Goal: Transaction & Acquisition: Purchase product/service

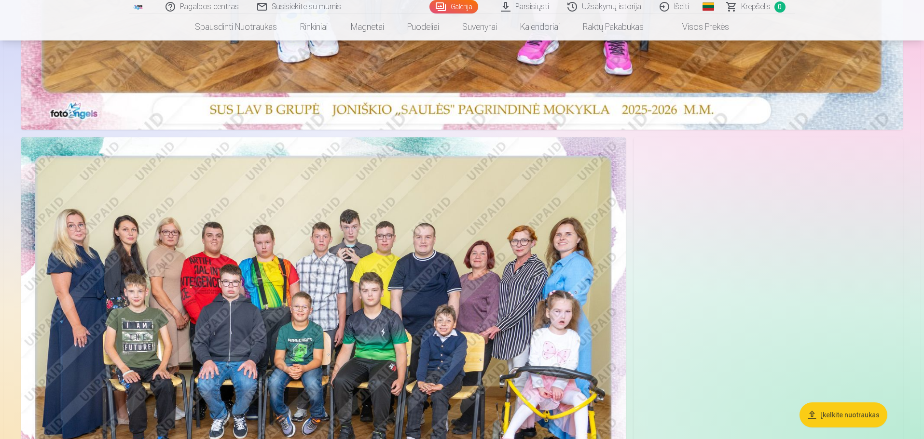
scroll to position [579, 0]
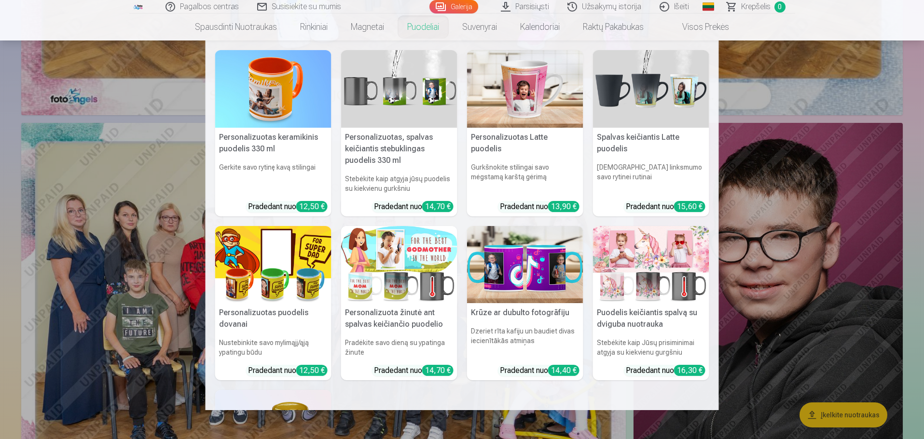
click at [419, 27] on link "Puodeliai" at bounding box center [422, 27] width 55 height 27
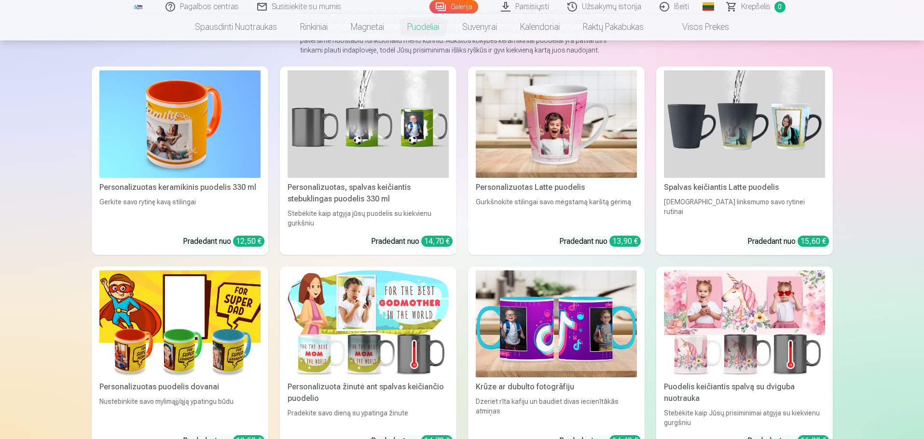
scroll to position [145, 0]
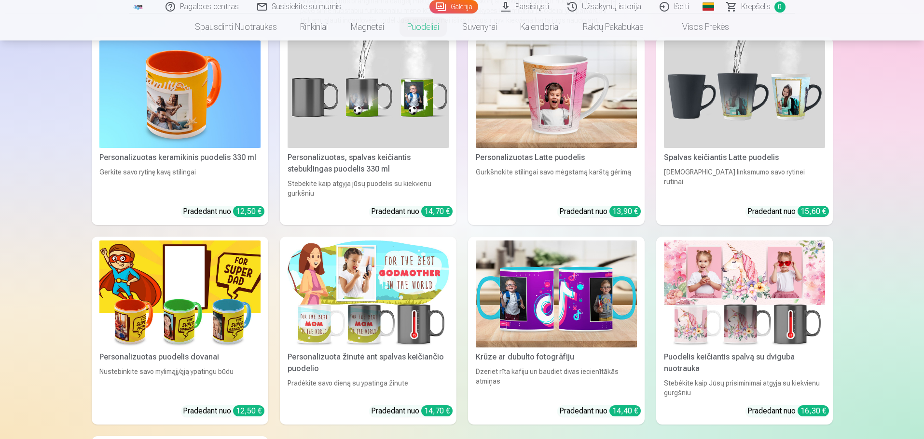
click at [738, 121] on img at bounding box center [744, 95] width 161 height 108
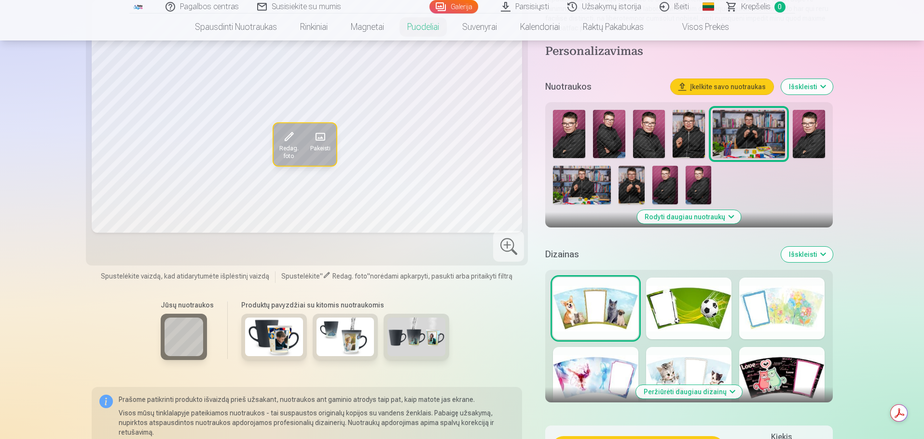
scroll to position [241, 0]
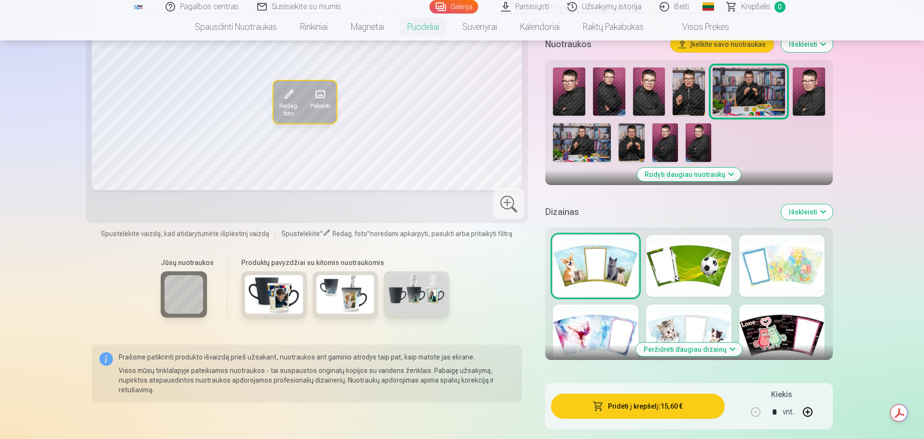
click at [680, 343] on button "Peržiūrėti daugiau dizainų" at bounding box center [689, 350] width 106 height 14
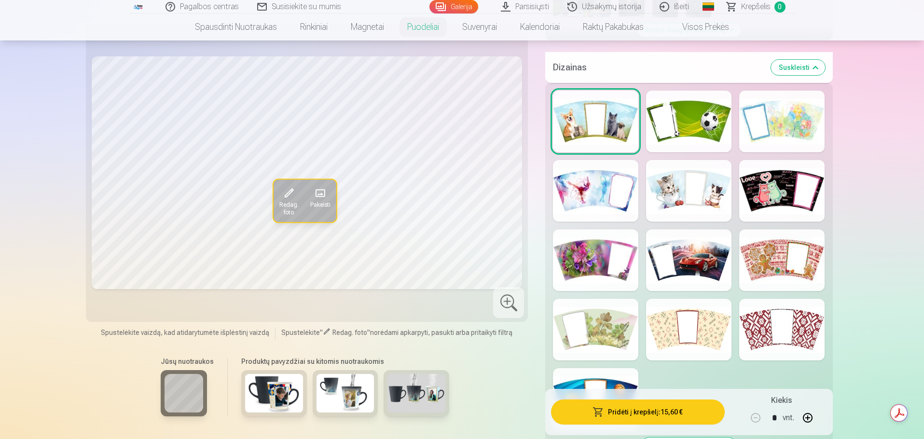
scroll to position [434, 0]
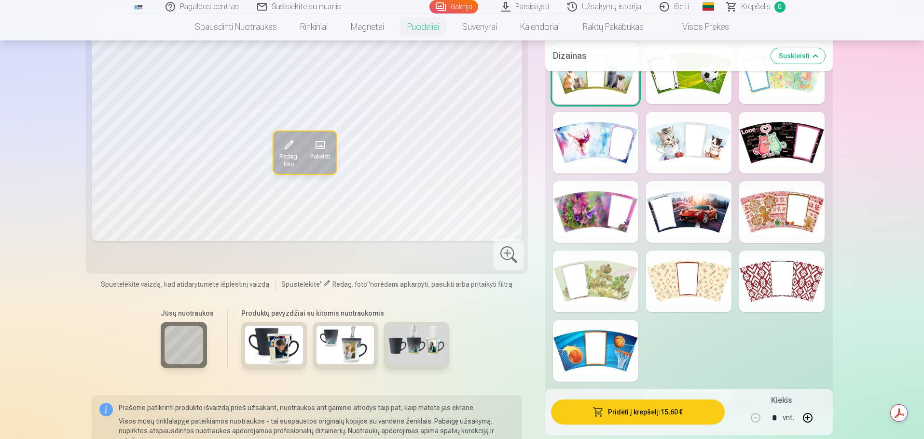
click at [616, 338] on div at bounding box center [595, 351] width 85 height 62
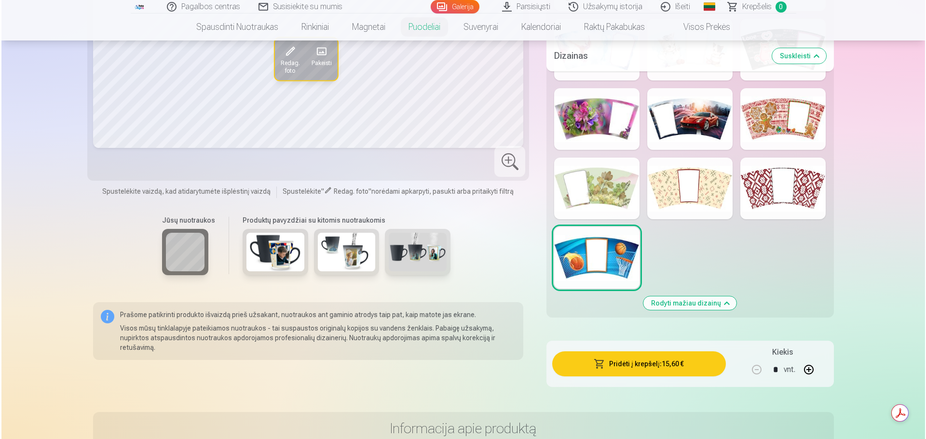
scroll to position [531, 0]
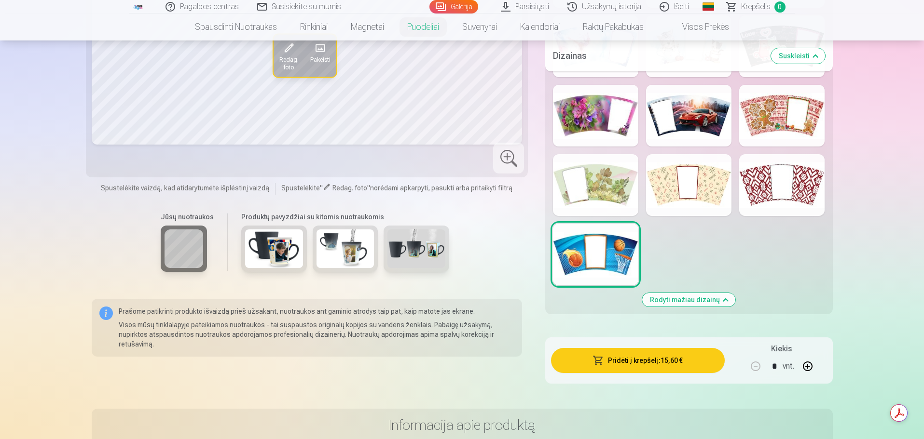
click at [611, 352] on button "Pridėti į krepšelį : 15,60 €" at bounding box center [637, 360] width 173 height 25
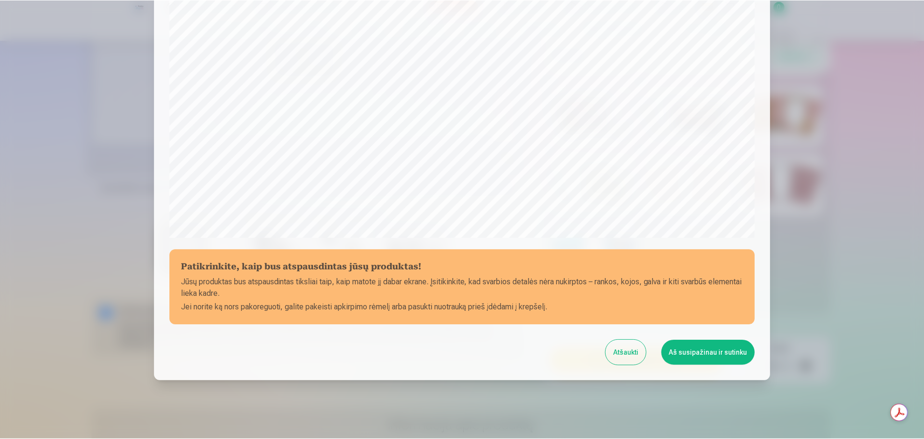
scroll to position [255, 0]
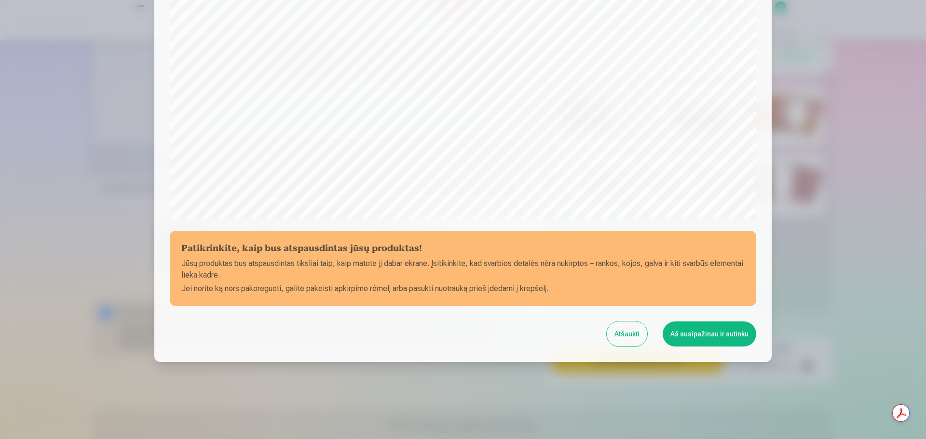
click at [698, 335] on button "Aš susipažinau ir sutinku" at bounding box center [710, 334] width 94 height 25
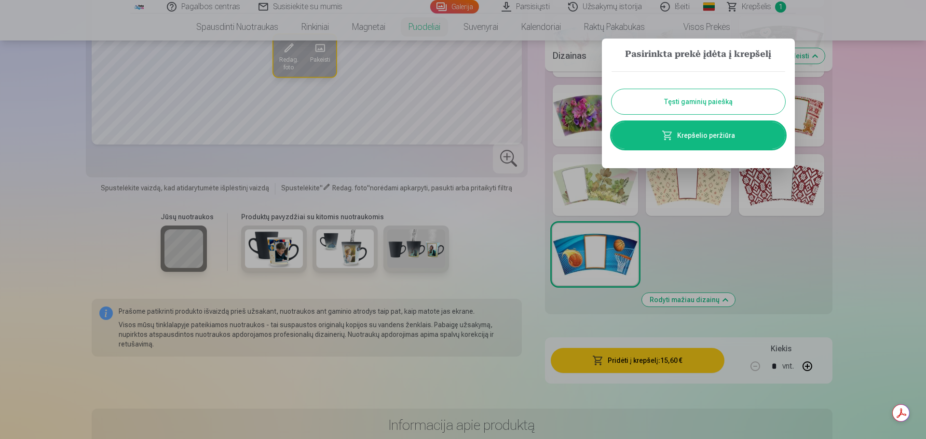
click at [701, 100] on button "Tęsti gaminių paiešką" at bounding box center [699, 101] width 174 height 25
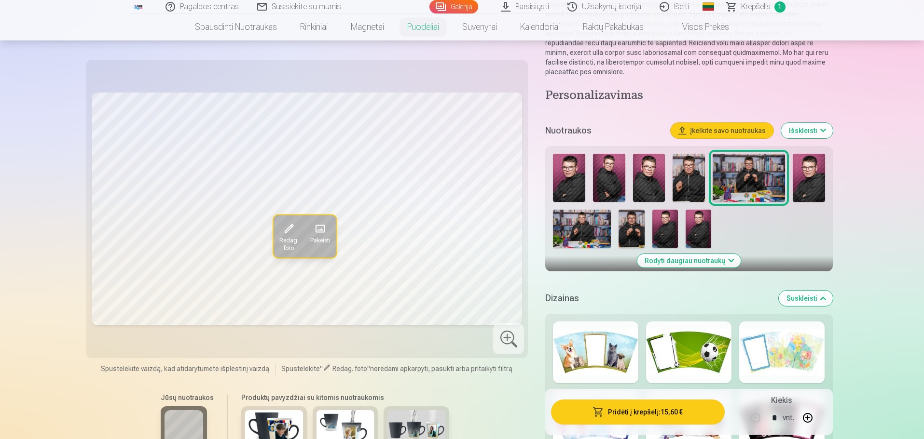
scroll to position [145, 0]
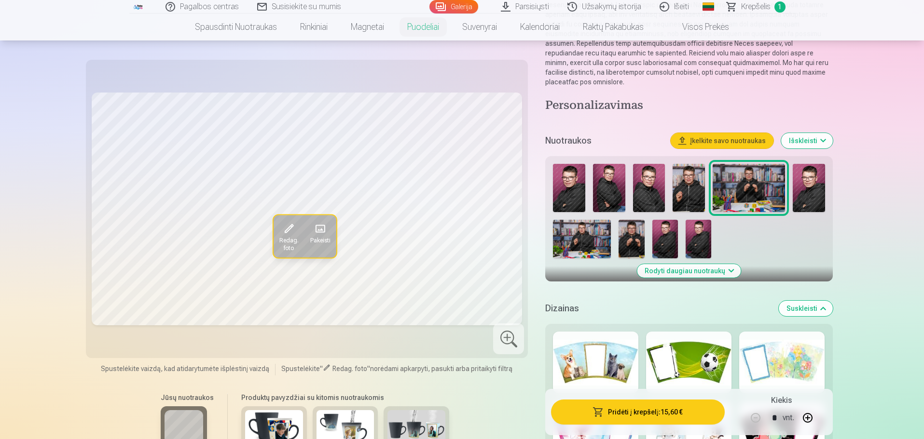
click at [563, 189] on img at bounding box center [569, 188] width 32 height 48
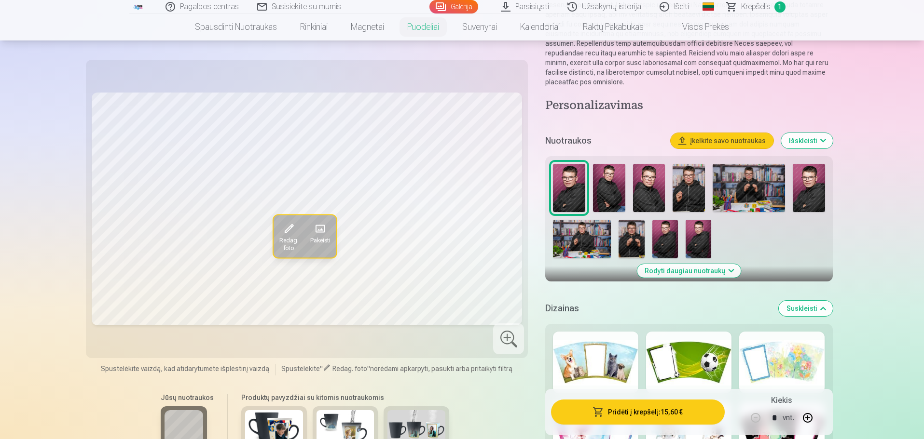
click at [563, 189] on img at bounding box center [569, 188] width 32 height 48
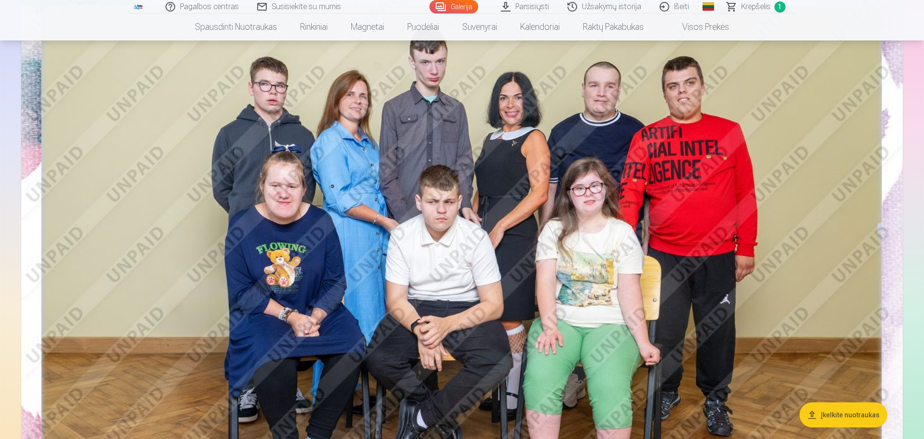
scroll to position [145, 0]
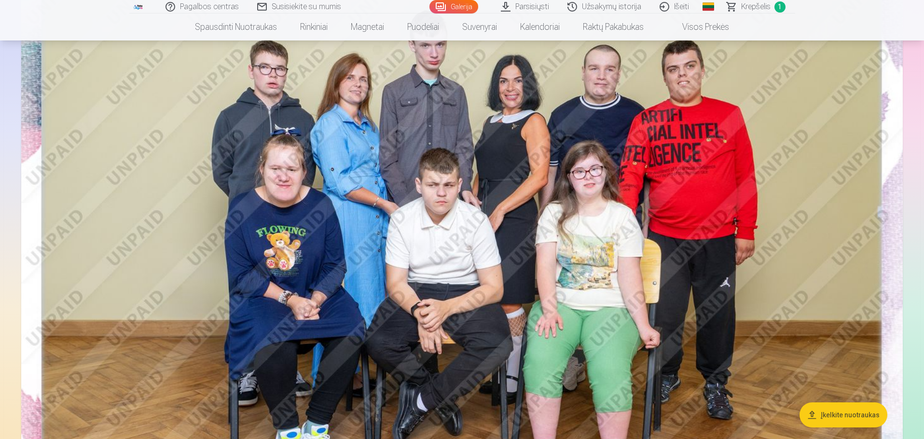
click at [843, 415] on button "Įkelkite nuotraukas" at bounding box center [843, 415] width 88 height 25
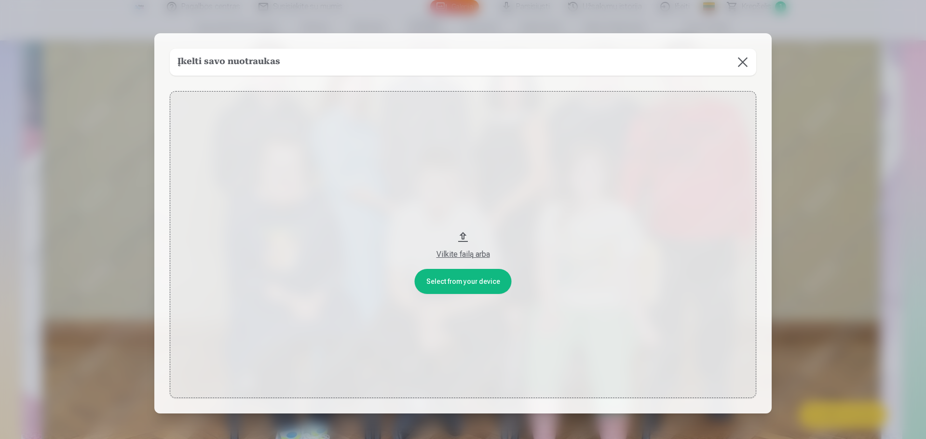
click at [738, 66] on button at bounding box center [742, 62] width 27 height 27
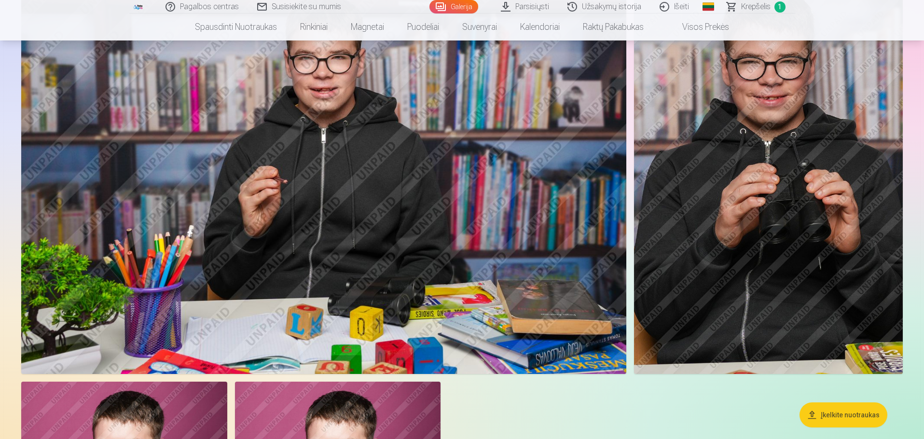
scroll to position [1881, 0]
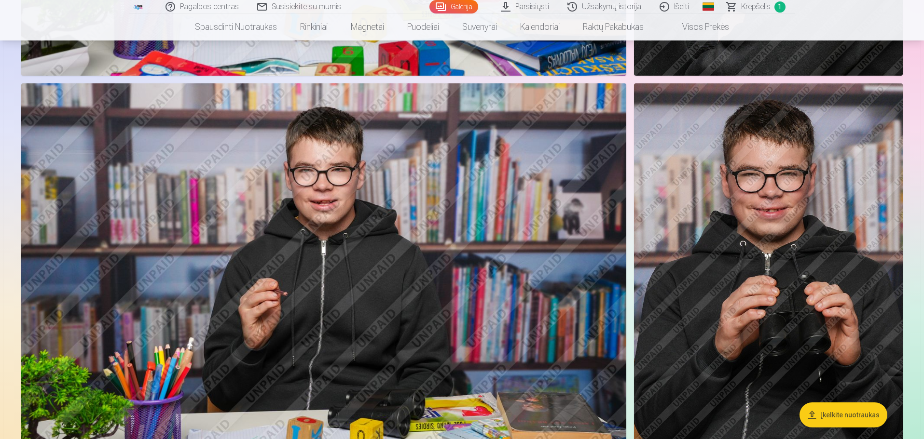
click at [786, 275] on img at bounding box center [768, 284] width 269 height 403
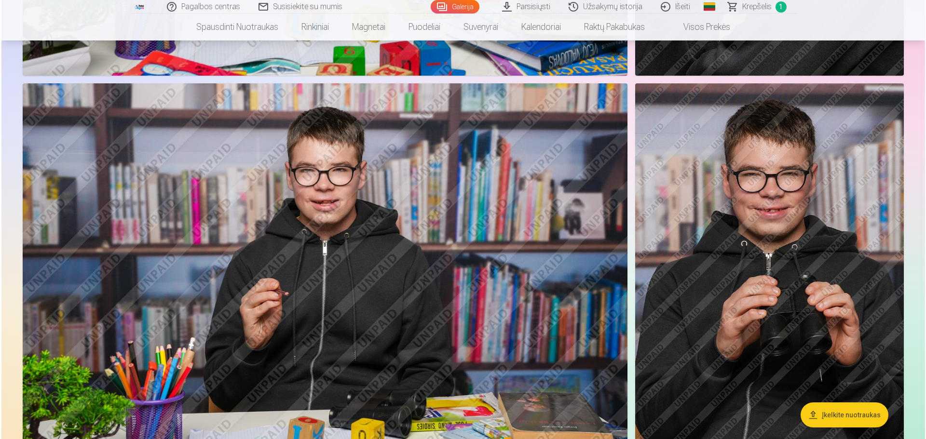
scroll to position [1885, 0]
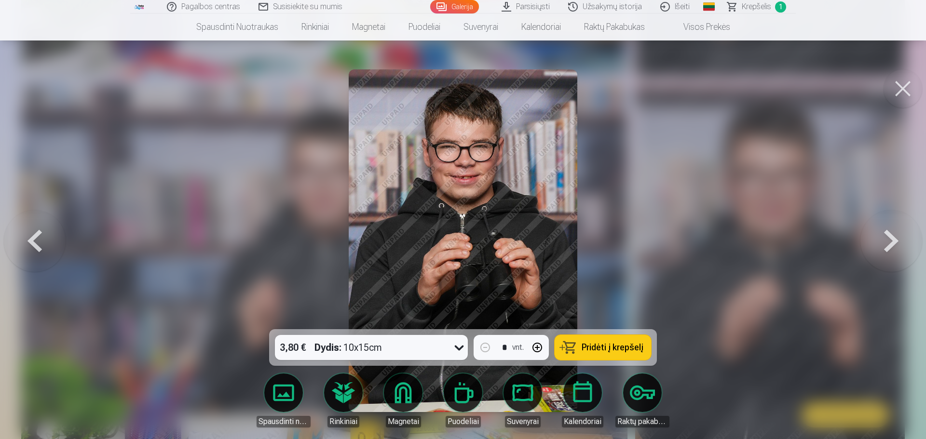
click at [604, 350] on span "Pridėti į krepšelį" at bounding box center [613, 347] width 62 height 9
click at [897, 234] on button at bounding box center [891, 241] width 62 height 158
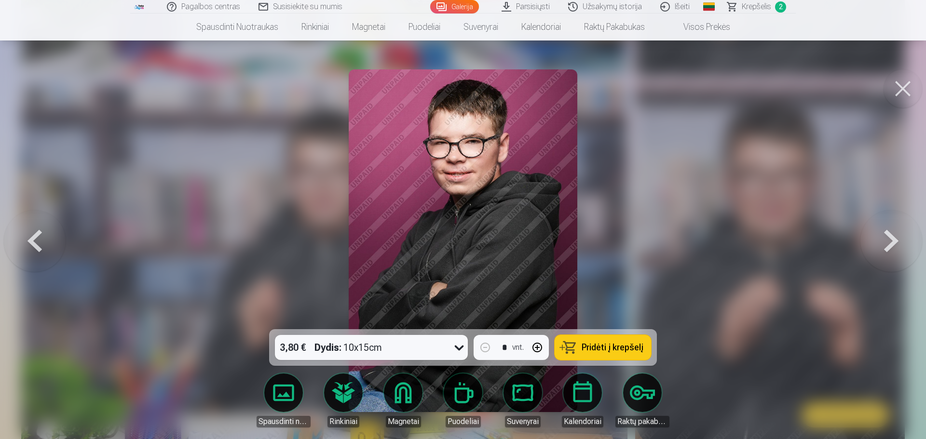
click at [893, 236] on button at bounding box center [891, 241] width 62 height 158
click at [893, 236] on div at bounding box center [463, 219] width 926 height 439
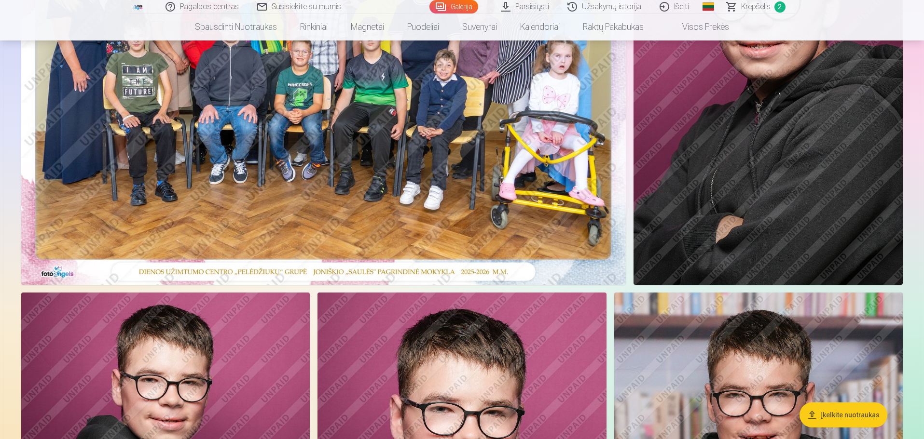
scroll to position [627, 0]
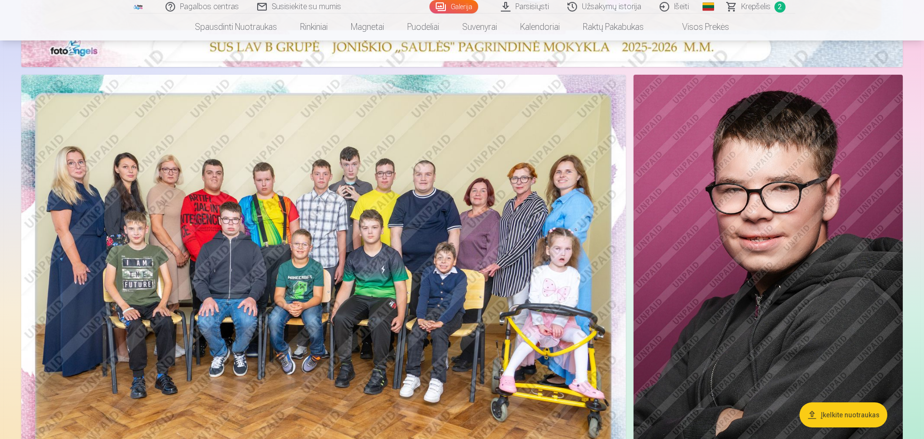
click at [470, 283] on img at bounding box center [323, 276] width 604 height 403
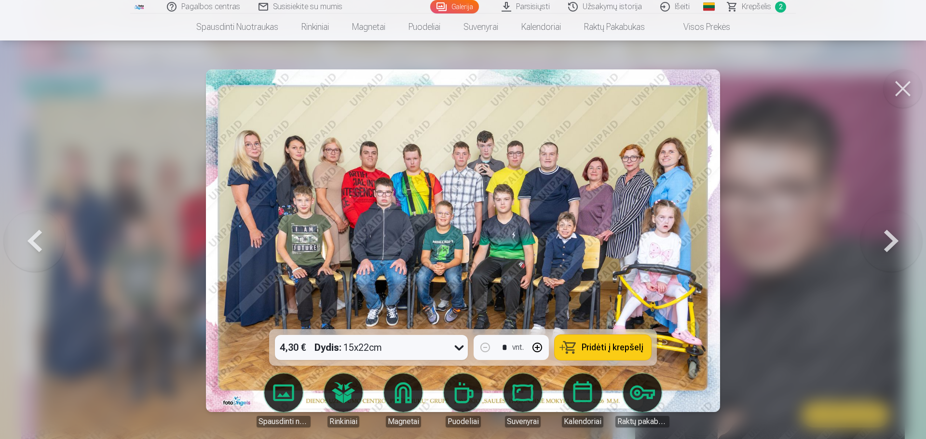
click at [596, 349] on span "Pridėti į krepšelį" at bounding box center [613, 347] width 62 height 9
click at [885, 241] on button at bounding box center [891, 241] width 62 height 158
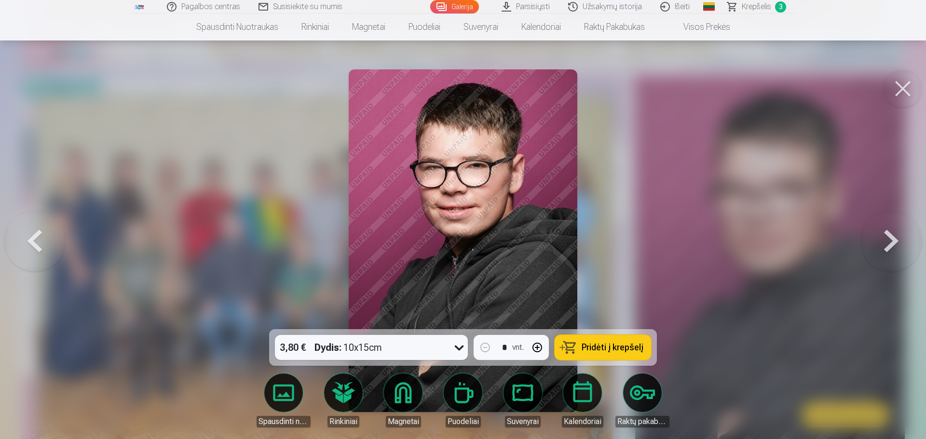
click at [905, 88] on button at bounding box center [903, 88] width 39 height 39
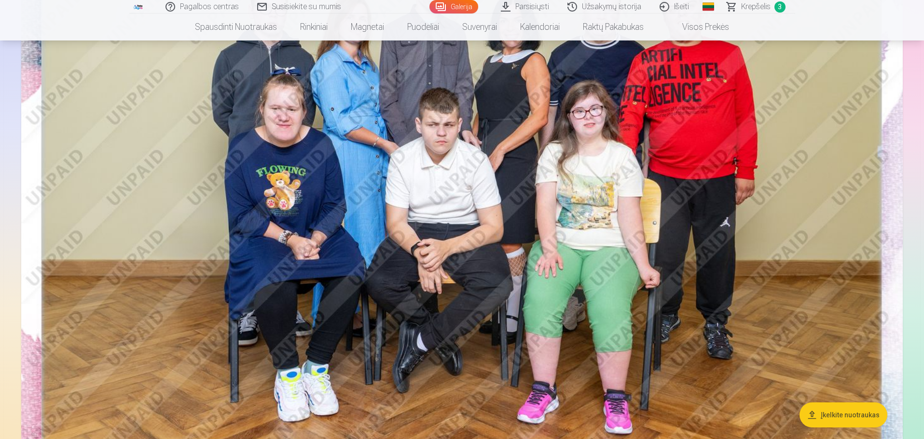
scroll to position [193, 0]
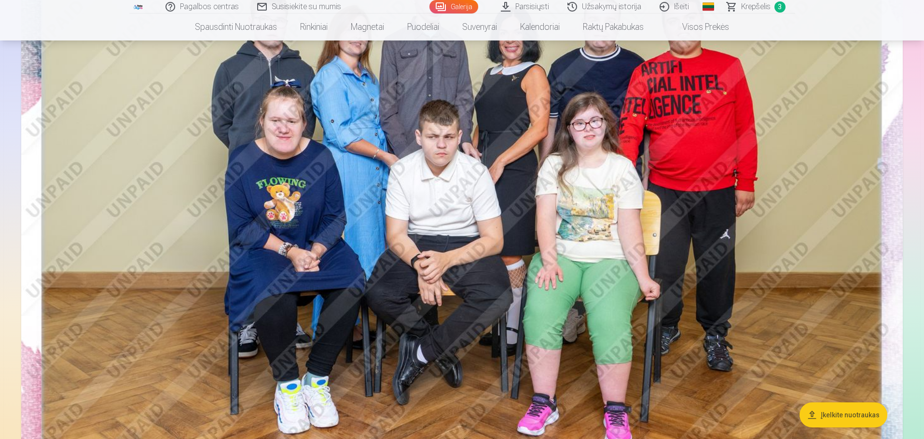
click at [621, 252] on img at bounding box center [461, 207] width 881 height 588
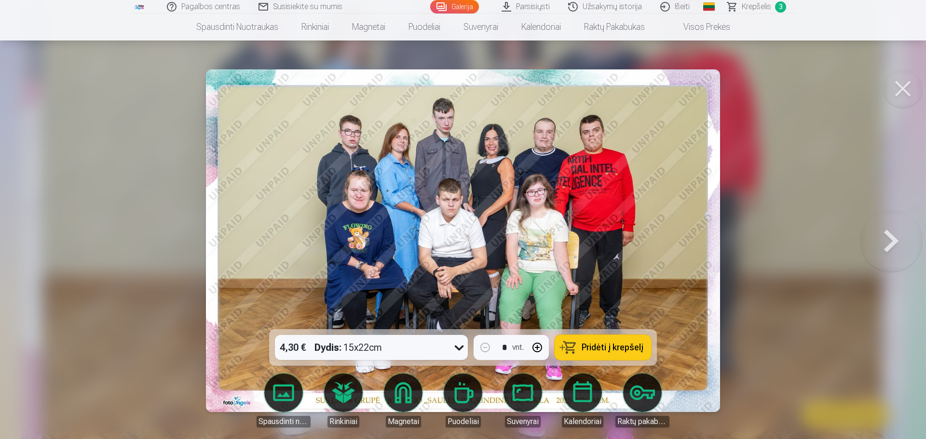
click at [457, 348] on icon at bounding box center [459, 348] width 9 height 5
click at [679, 300] on img at bounding box center [463, 240] width 514 height 343
click at [584, 352] on span "Pridėti į krepšelį" at bounding box center [613, 347] width 62 height 9
click at [895, 243] on button at bounding box center [891, 241] width 62 height 158
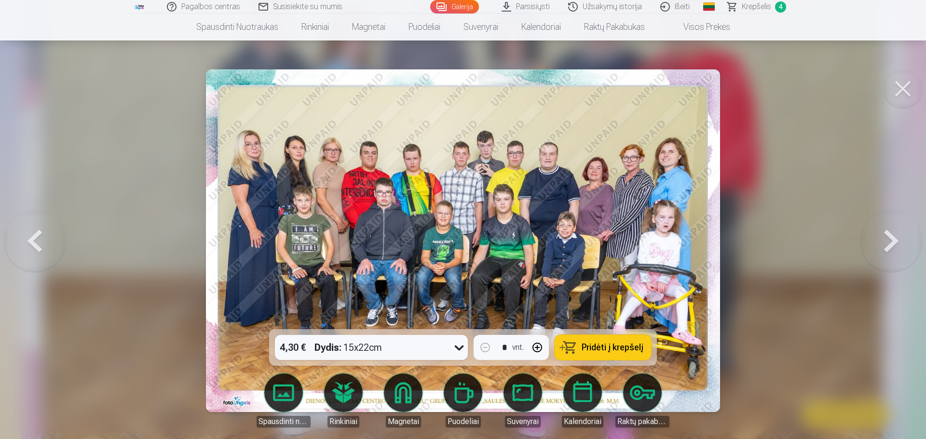
click at [895, 243] on button at bounding box center [891, 241] width 62 height 158
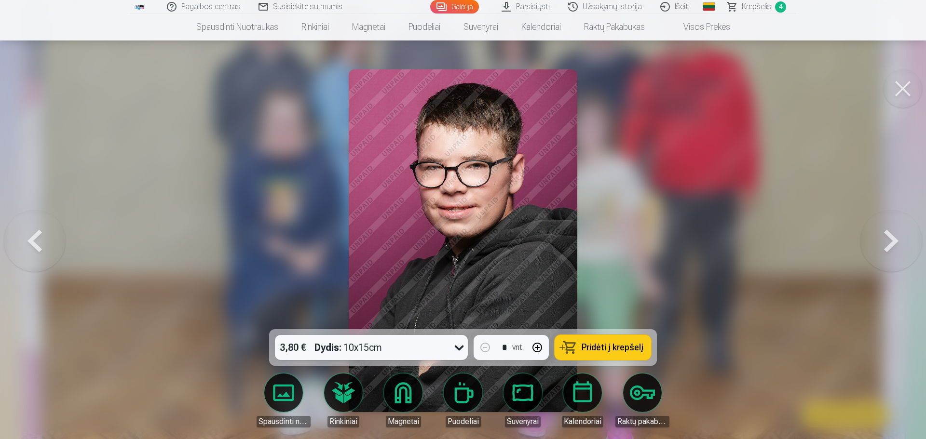
click at [895, 243] on button at bounding box center [891, 241] width 62 height 158
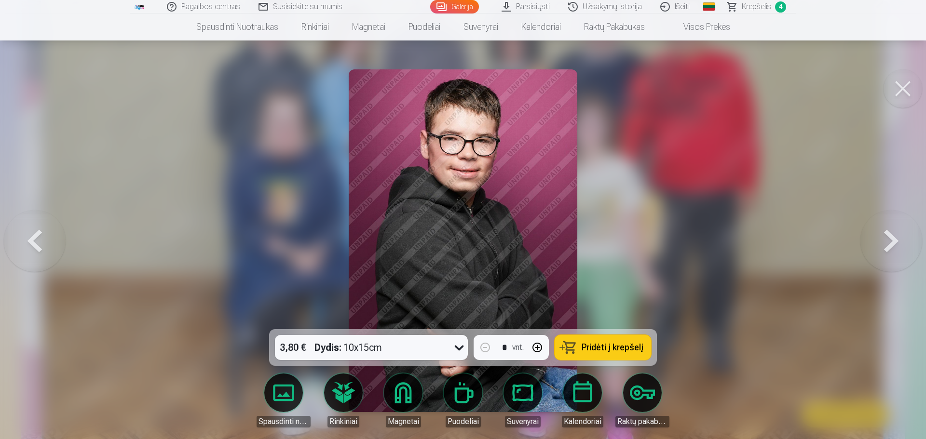
click at [895, 243] on button at bounding box center [891, 241] width 62 height 158
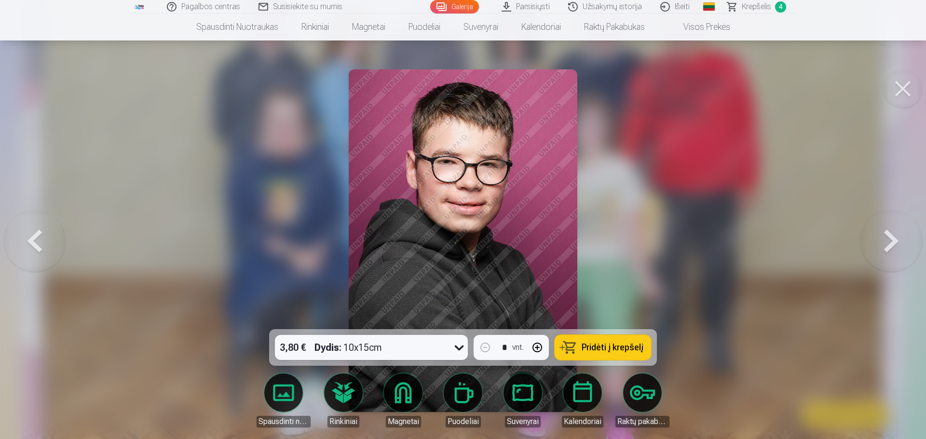
click at [895, 243] on button at bounding box center [891, 241] width 62 height 158
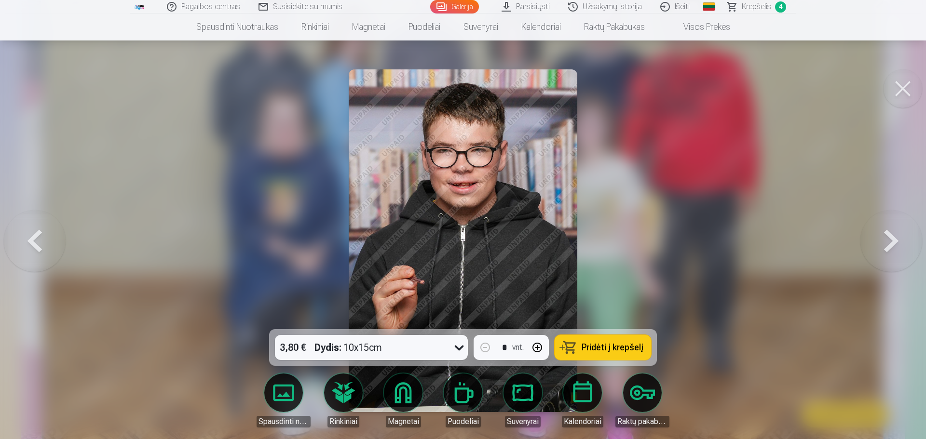
click at [895, 243] on button at bounding box center [891, 241] width 62 height 158
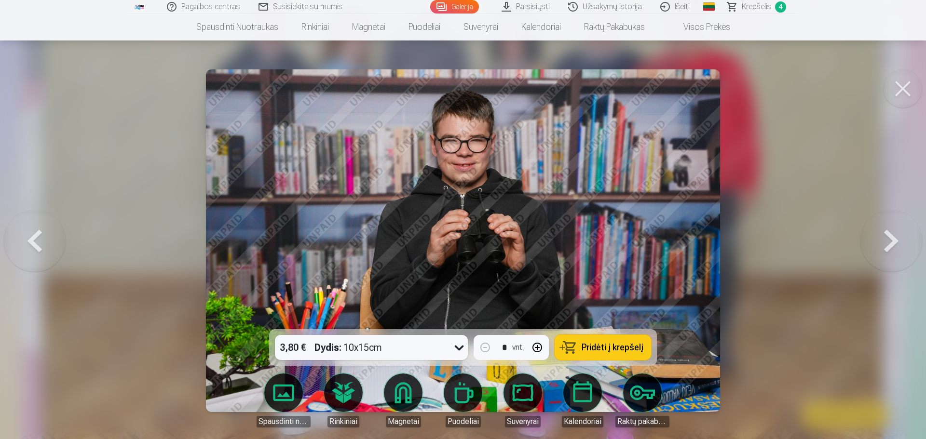
click at [895, 243] on button at bounding box center [891, 241] width 62 height 158
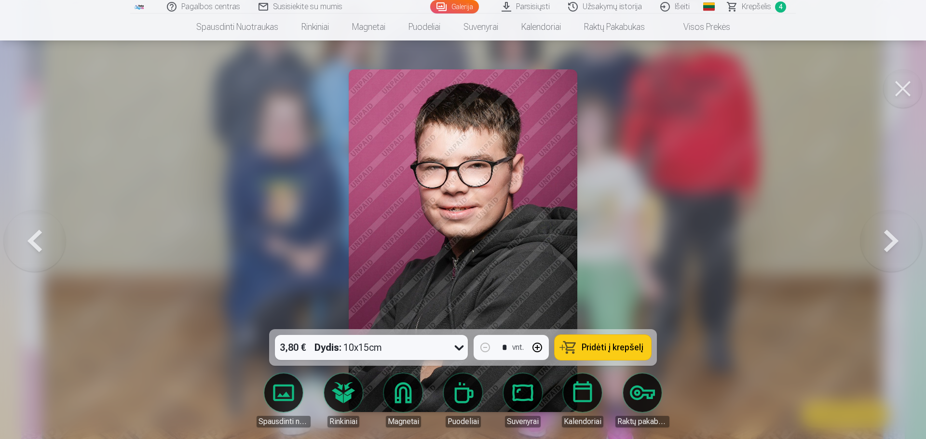
click at [895, 243] on button at bounding box center [891, 241] width 62 height 158
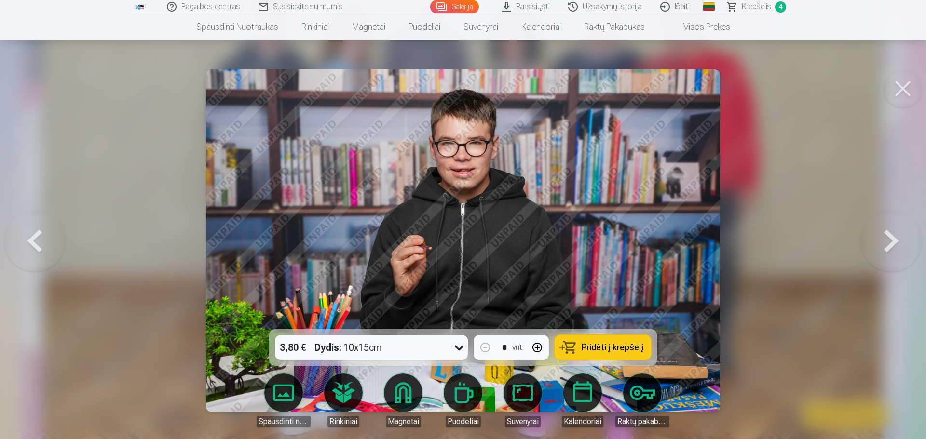
click at [895, 243] on button at bounding box center [891, 241] width 62 height 158
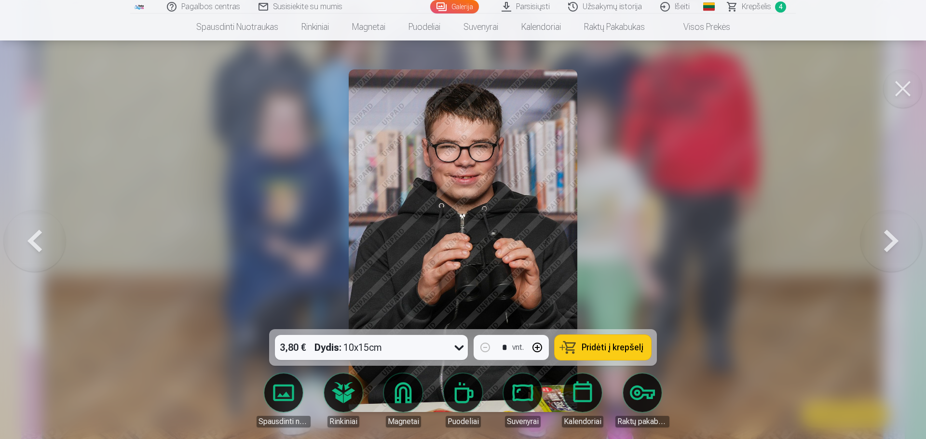
click at [895, 243] on button at bounding box center [891, 241] width 62 height 158
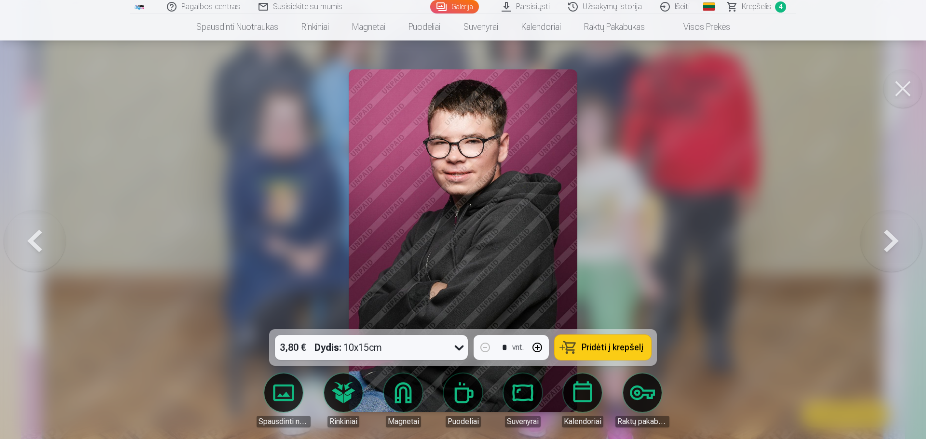
click at [895, 243] on button at bounding box center [891, 241] width 62 height 158
click at [895, 243] on div at bounding box center [463, 219] width 926 height 439
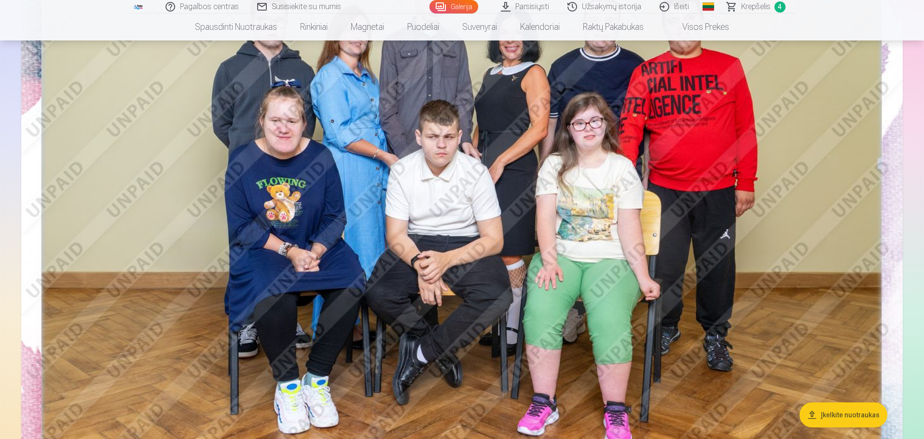
click at [753, 8] on span "Krepšelis" at bounding box center [755, 7] width 29 height 12
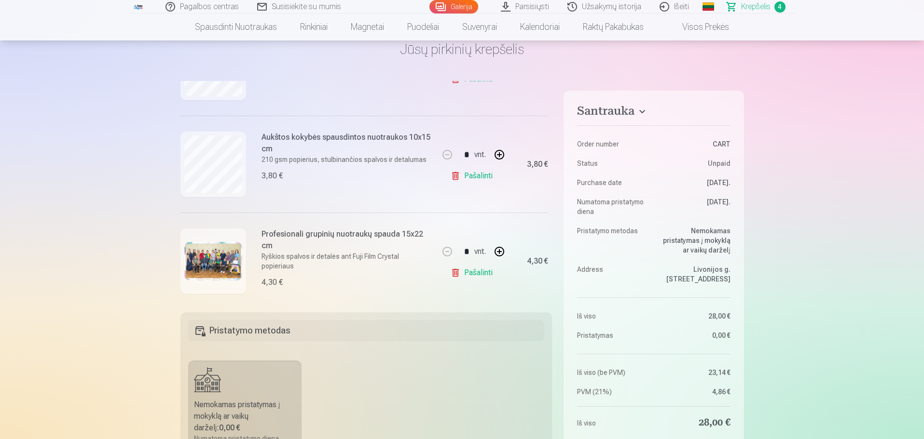
scroll to position [193, 0]
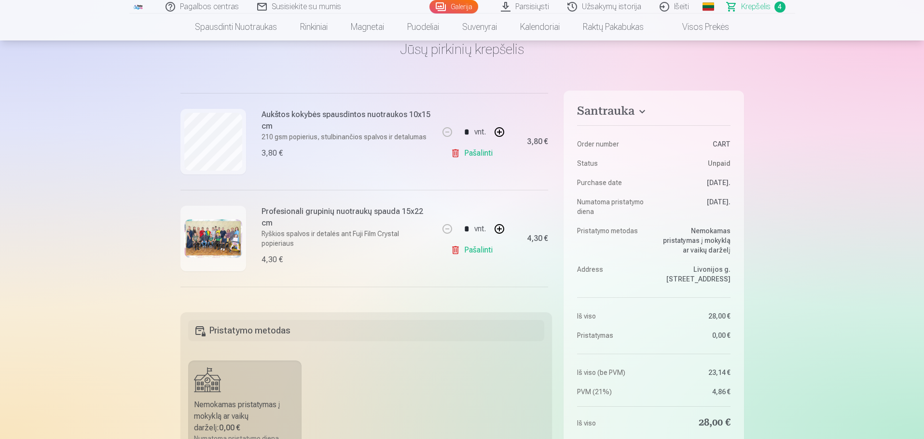
click at [497, 227] on button "button" at bounding box center [499, 229] width 23 height 23
click at [450, 247] on link "Pašalinti" at bounding box center [473, 250] width 46 height 19
type input "*"
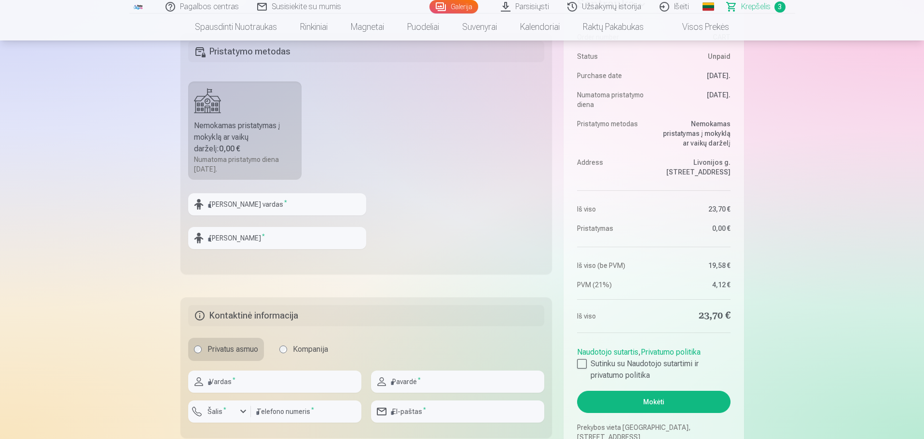
scroll to position [241, 0]
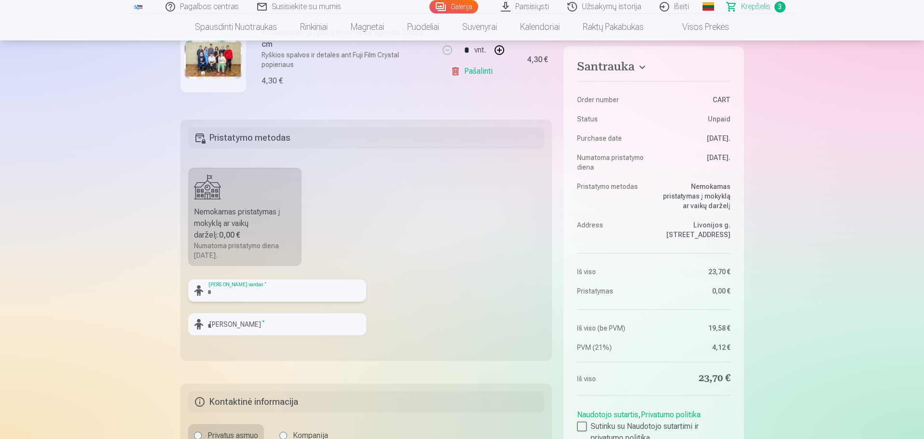
drag, startPoint x: 268, startPoint y: 292, endPoint x: 277, endPoint y: 287, distance: 10.6
click at [268, 291] on input "text" at bounding box center [277, 291] width 178 height 22
type input "*"
type input "******"
click at [265, 325] on input "text" at bounding box center [277, 324] width 178 height 22
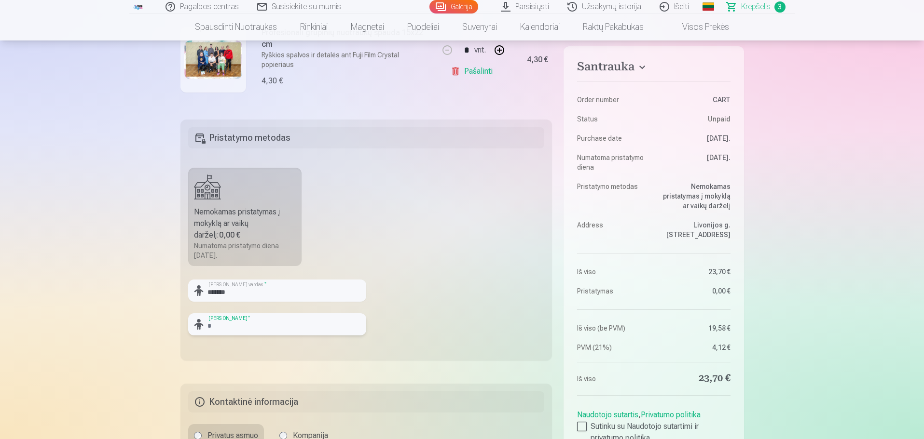
type input "**********"
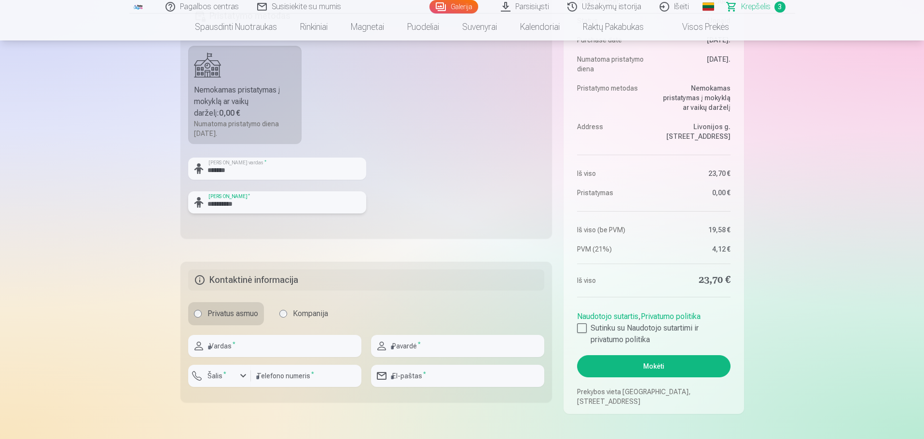
scroll to position [386, 0]
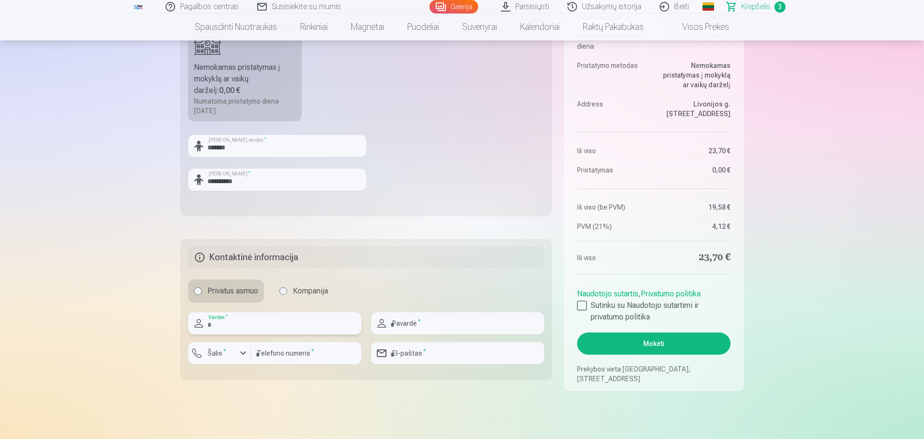
click at [277, 323] on input "text" at bounding box center [274, 324] width 173 height 22
type input "******"
click at [449, 329] on input "text" at bounding box center [457, 324] width 173 height 22
type input "**********"
click at [243, 360] on button "Šalis *" at bounding box center [219, 353] width 63 height 22
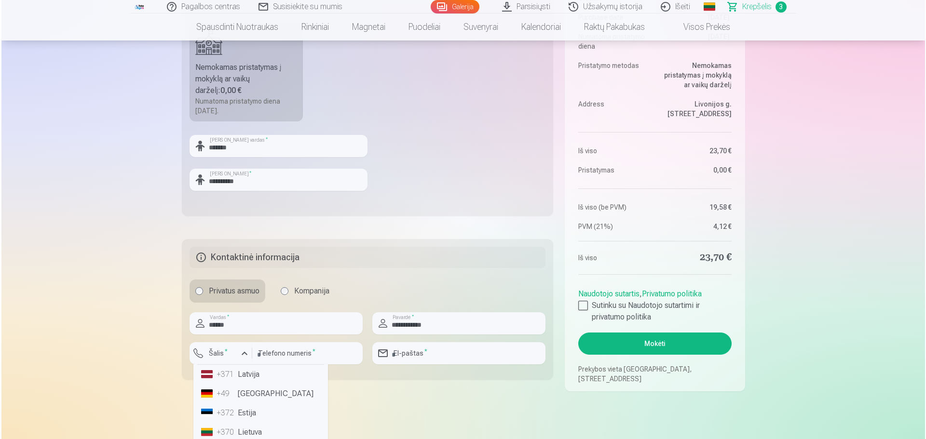
scroll to position [48, 0]
click at [258, 411] on li "+370 Lietuva" at bounding box center [259, 409] width 127 height 19
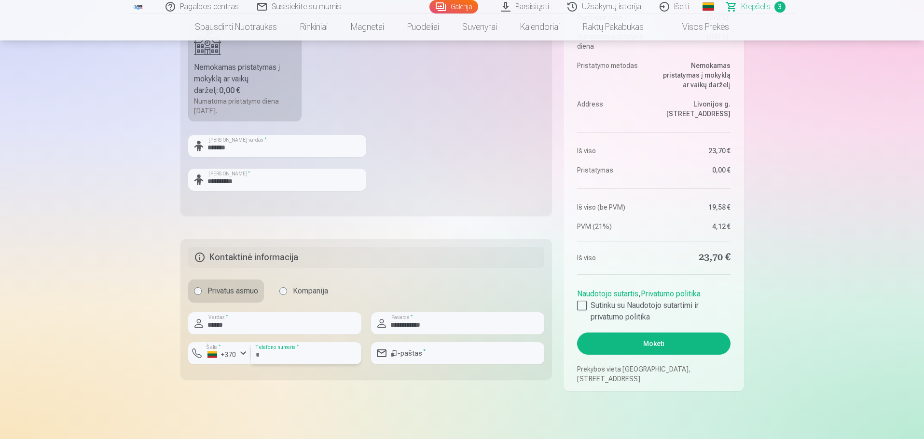
click at [319, 354] on input "number" at bounding box center [306, 353] width 110 height 22
type input "*********"
click at [416, 357] on input "email" at bounding box center [457, 353] width 173 height 22
type input "**********"
click at [583, 304] on div at bounding box center [582, 306] width 10 height 10
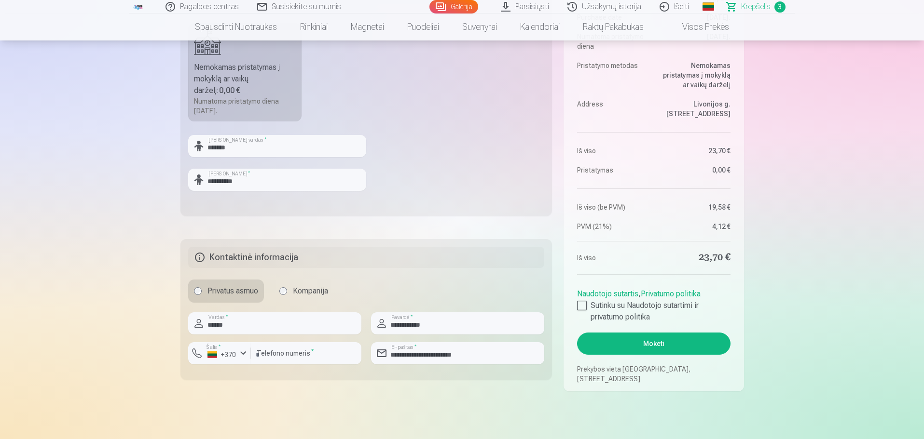
click at [643, 346] on button "Mokėti" at bounding box center [653, 344] width 153 height 22
